Goal: Complete application form

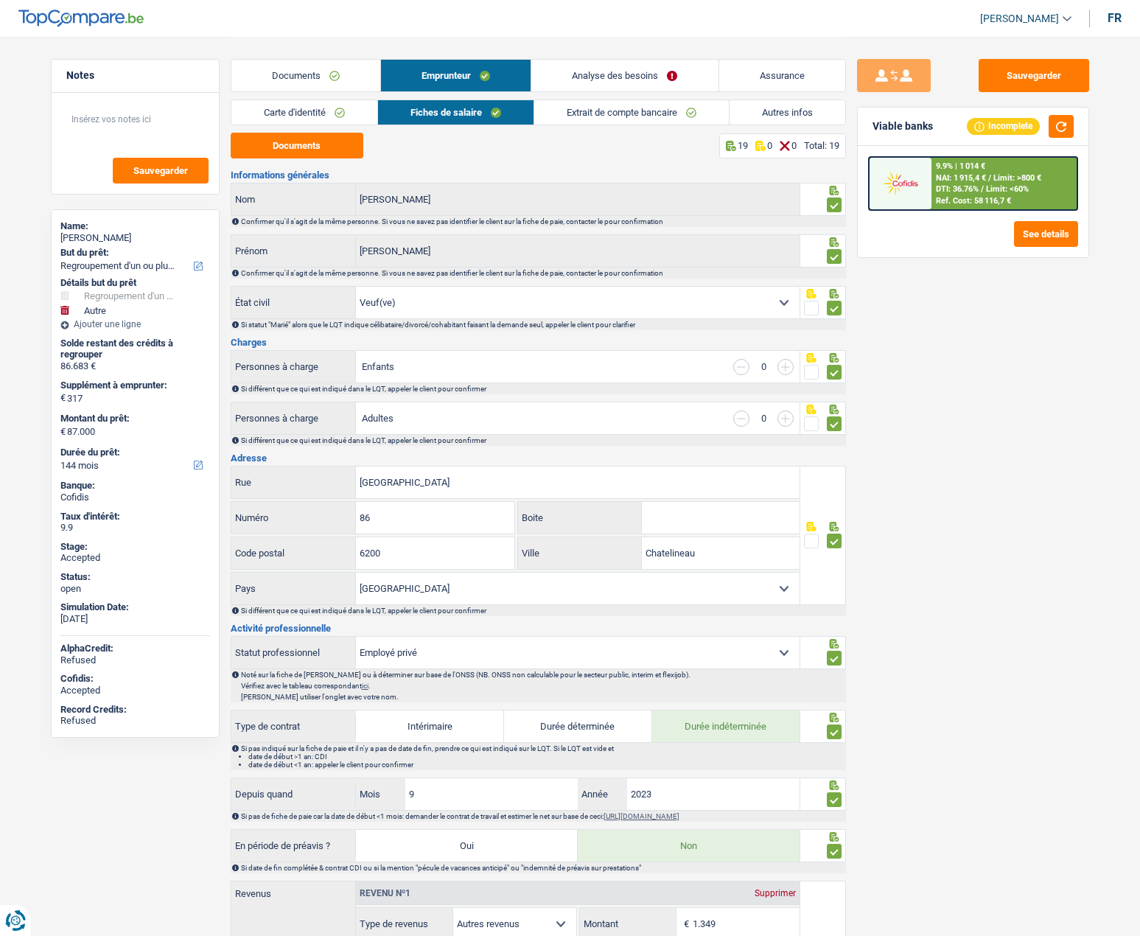
select select "refinancing"
select select "other"
select select "144"
select select "widowed"
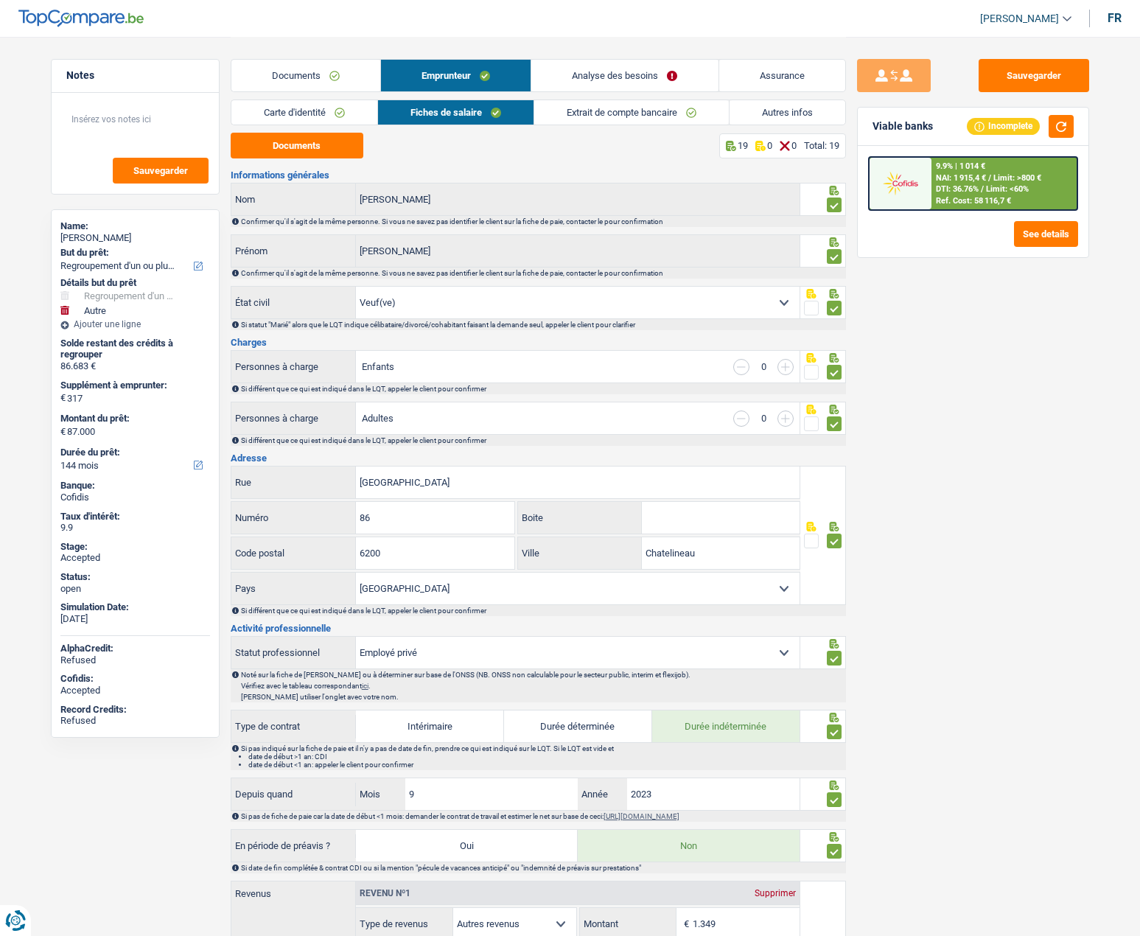
select select "BE"
select select "privateEmployee"
select select "other"
select select "netSalary"
select select "mealVouchers"
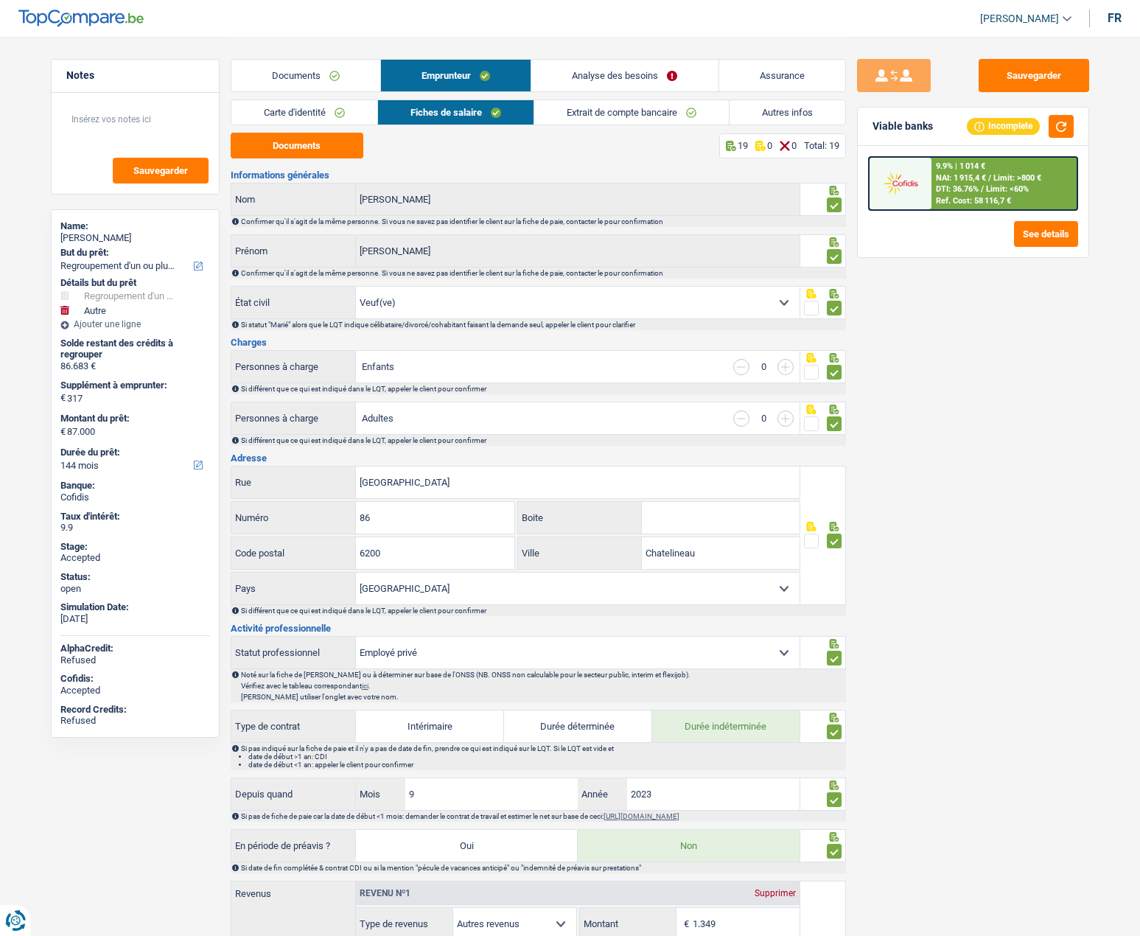
select select "BE"
select select "smallCompanies"
click at [766, 85] on link "Assurance" at bounding box center [782, 76] width 126 height 32
